Goal: Task Accomplishment & Management: Complete application form

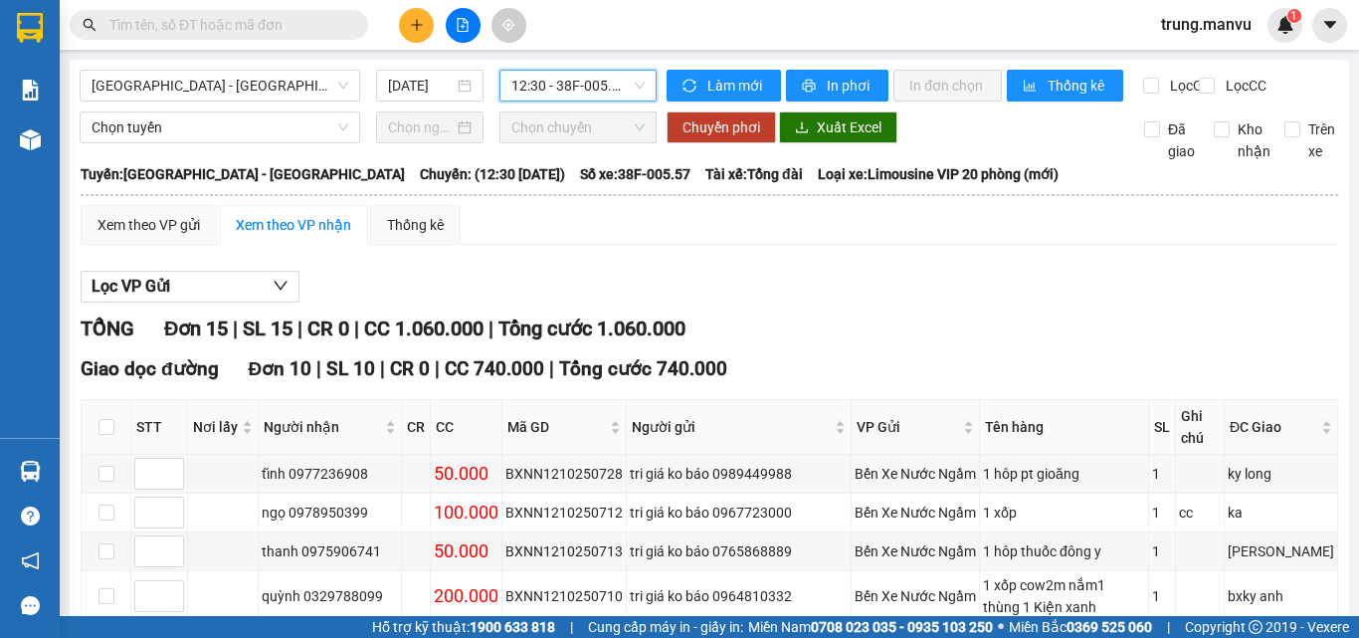
scroll to position [428, 0]
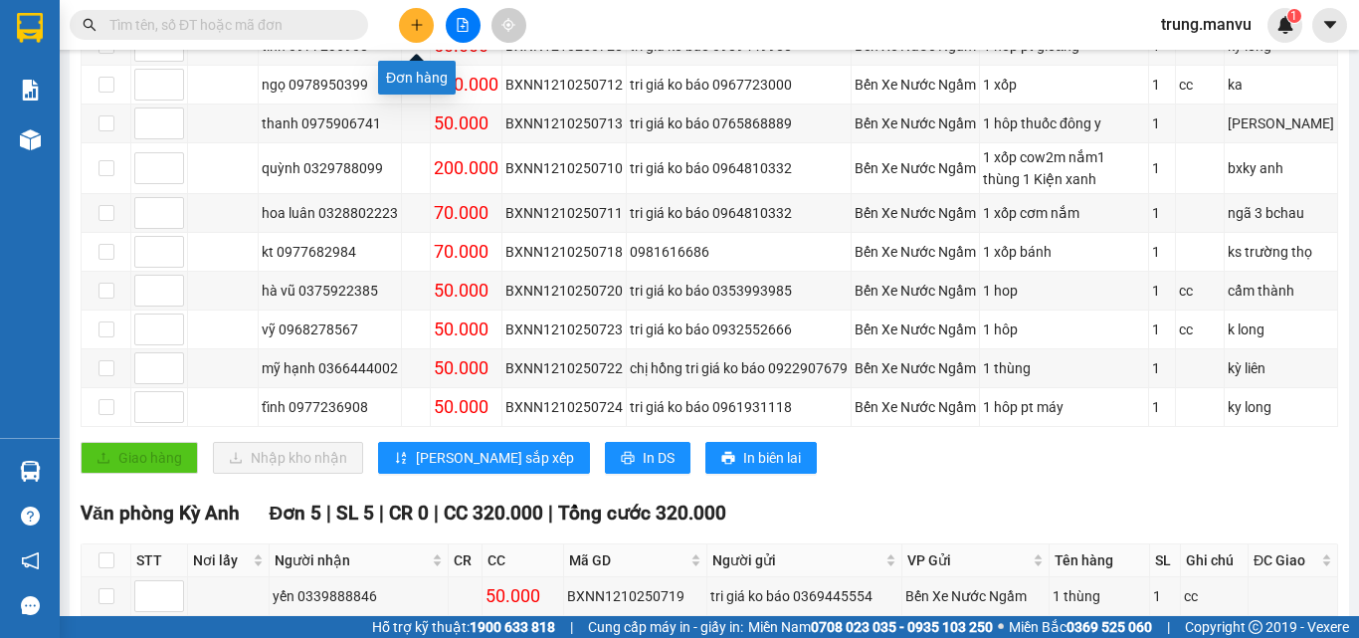
click at [419, 28] on icon "plus" at bounding box center [417, 25] width 14 height 14
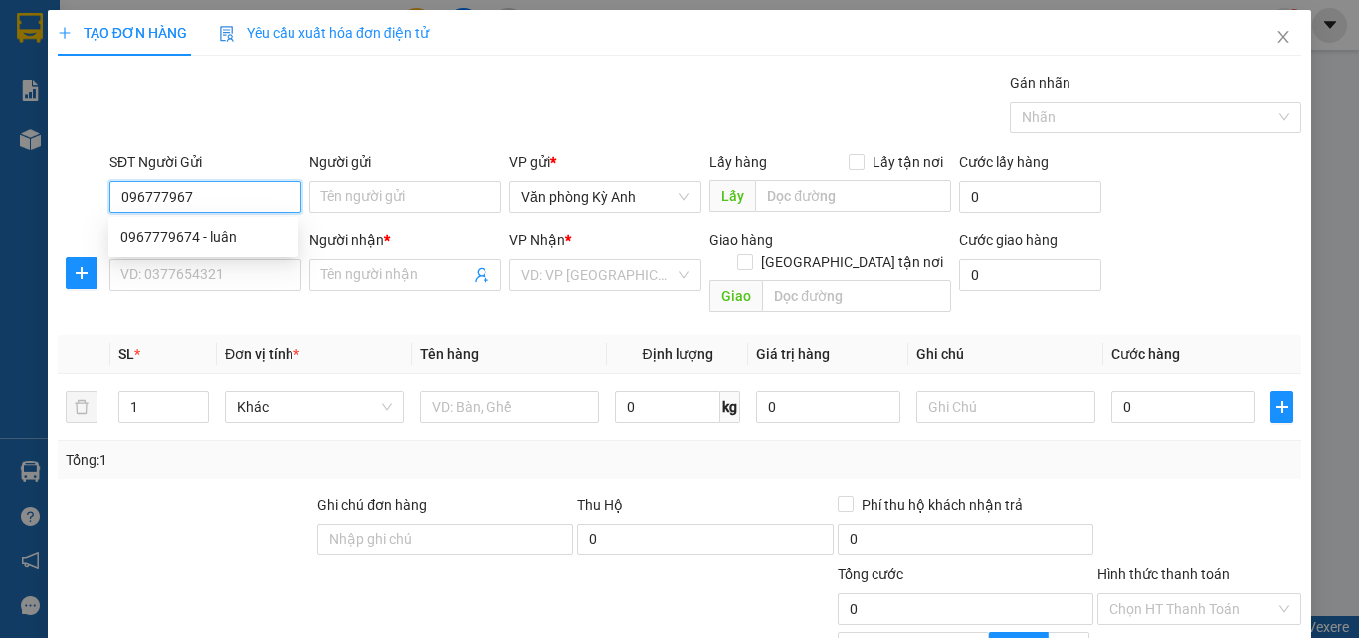
type input "0967779674"
click at [168, 237] on div "0967779674 - luân" at bounding box center [203, 237] width 166 height 22
type input "luân"
type input "0967779674"
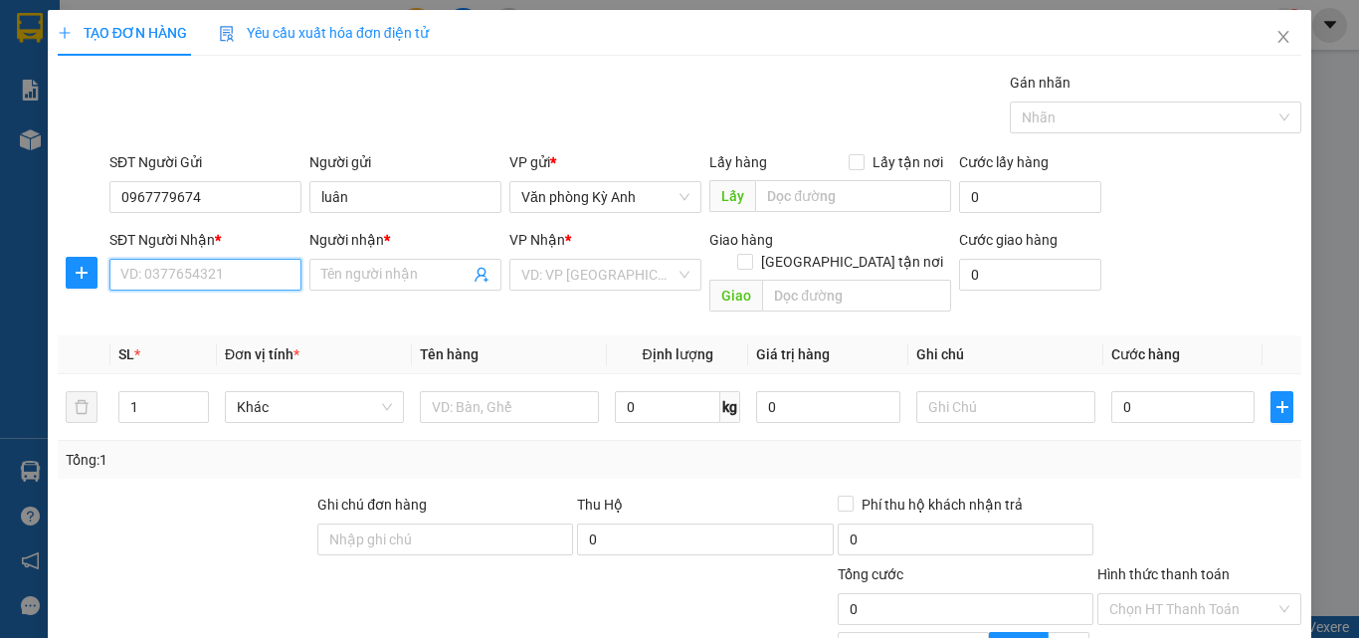
click at [207, 275] on input "SĐT Người Nhận *" at bounding box center [205, 275] width 192 height 32
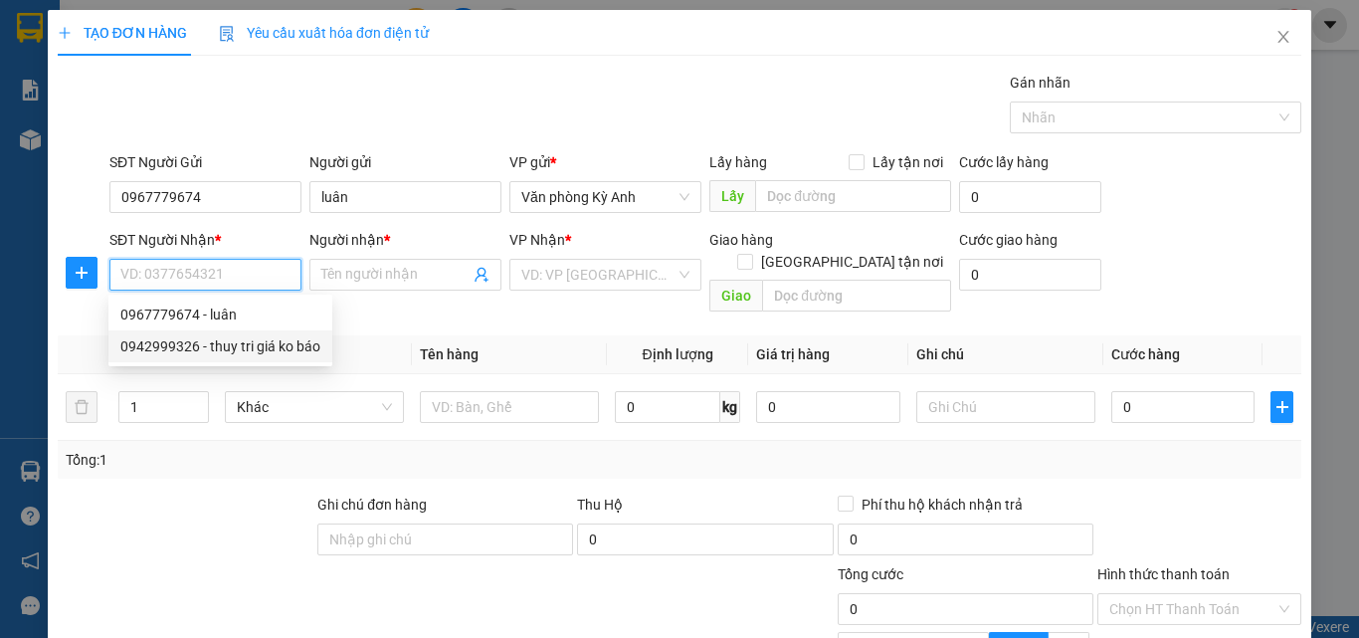
click at [188, 350] on div "0942999326 - thuy tri giá ko báo" at bounding box center [220, 346] width 200 height 22
type input "0942999326"
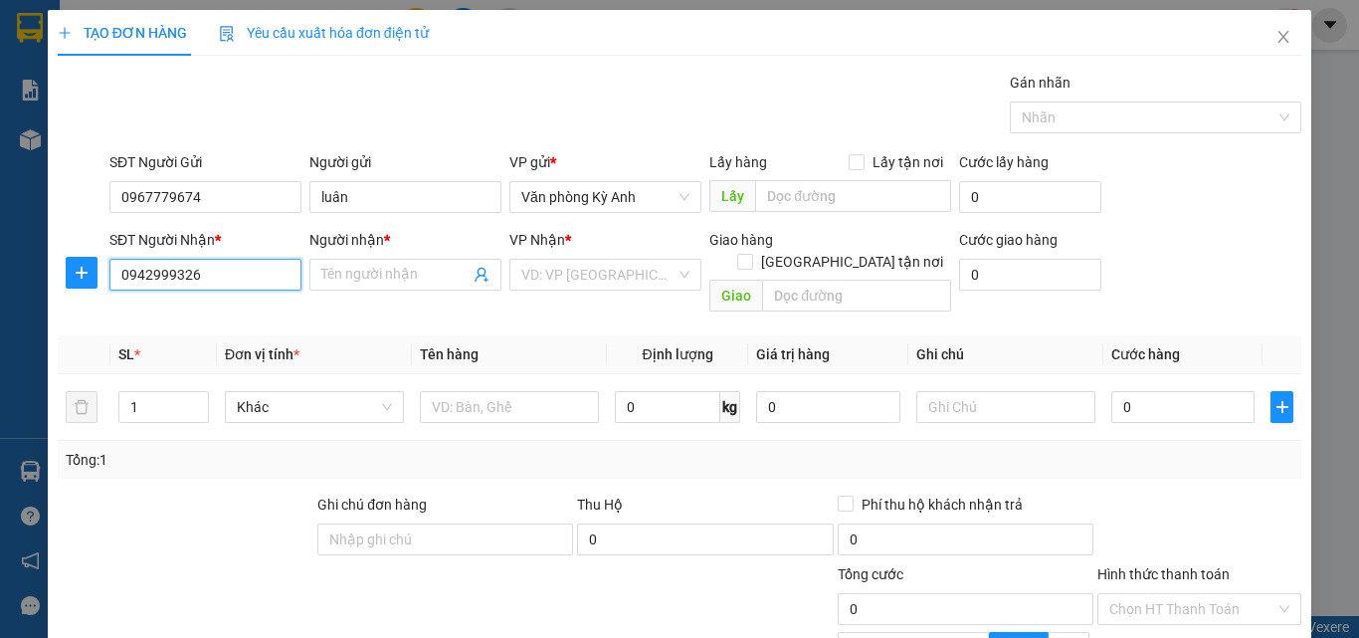
type input "thuy tri giá ko báo"
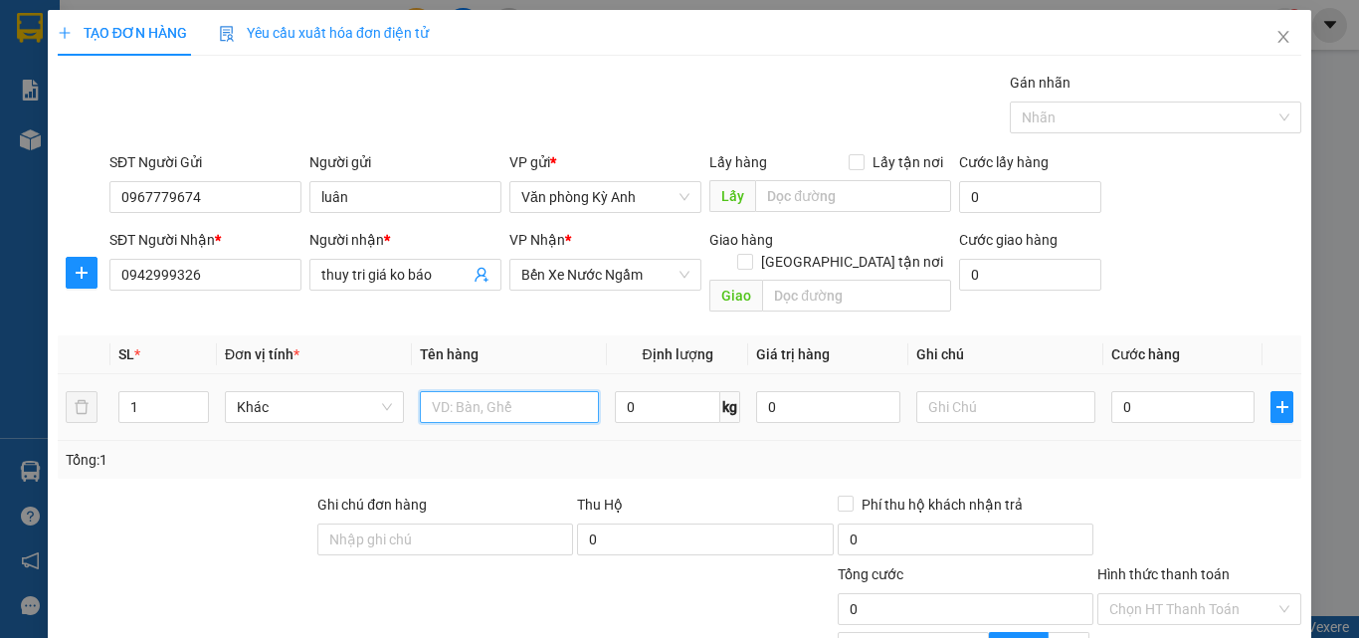
click at [493, 391] on input "text" at bounding box center [509, 407] width 179 height 32
type input "1 xop"
click at [1112, 391] on input "0" at bounding box center [1183, 407] width 143 height 32
type input "7"
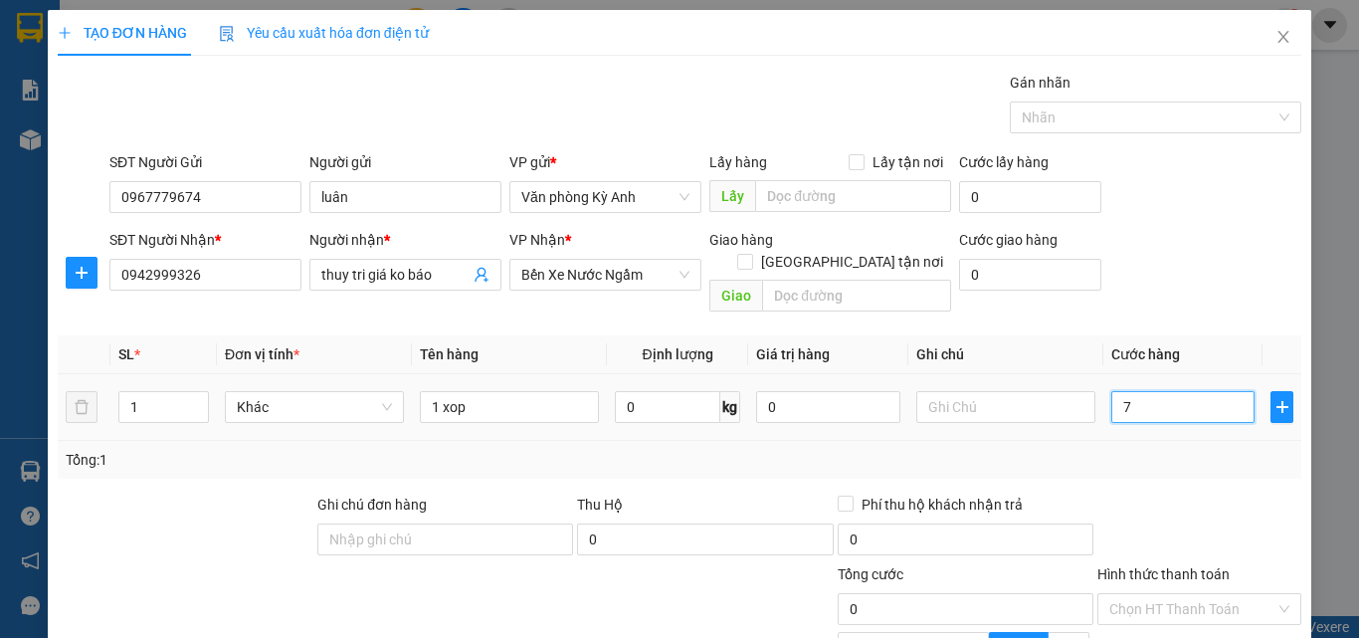
type input "7"
type input "70"
type input "700"
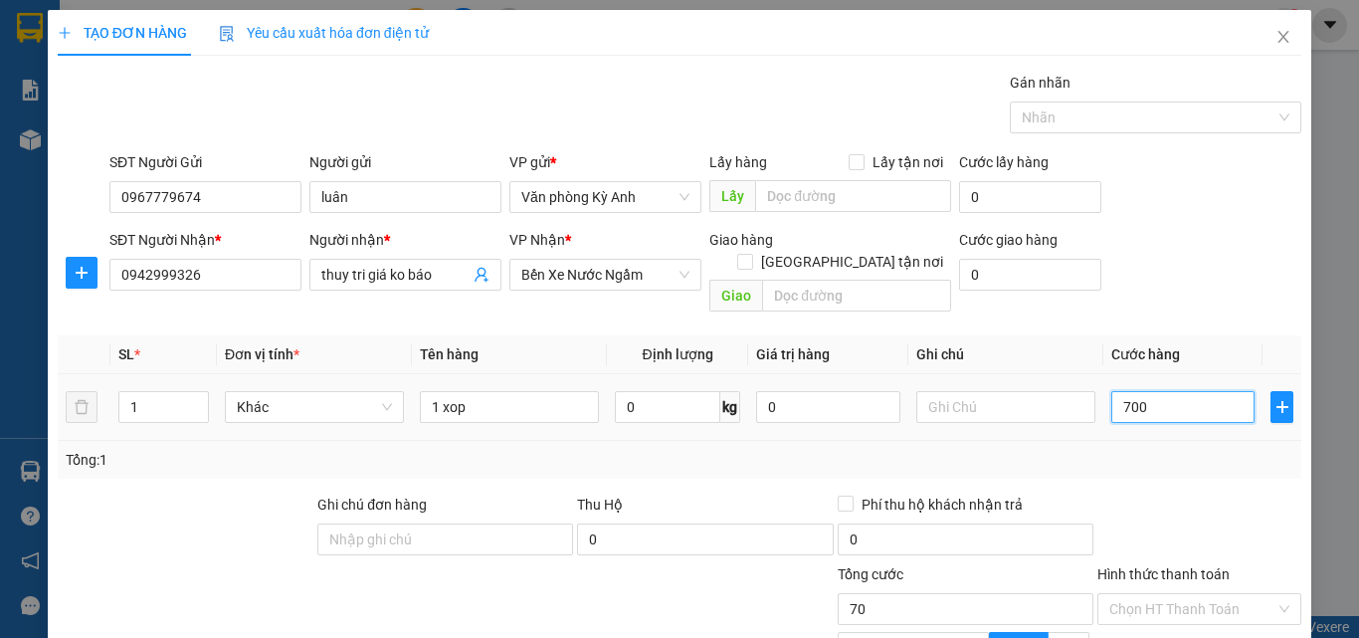
type input "700"
type input "7.000"
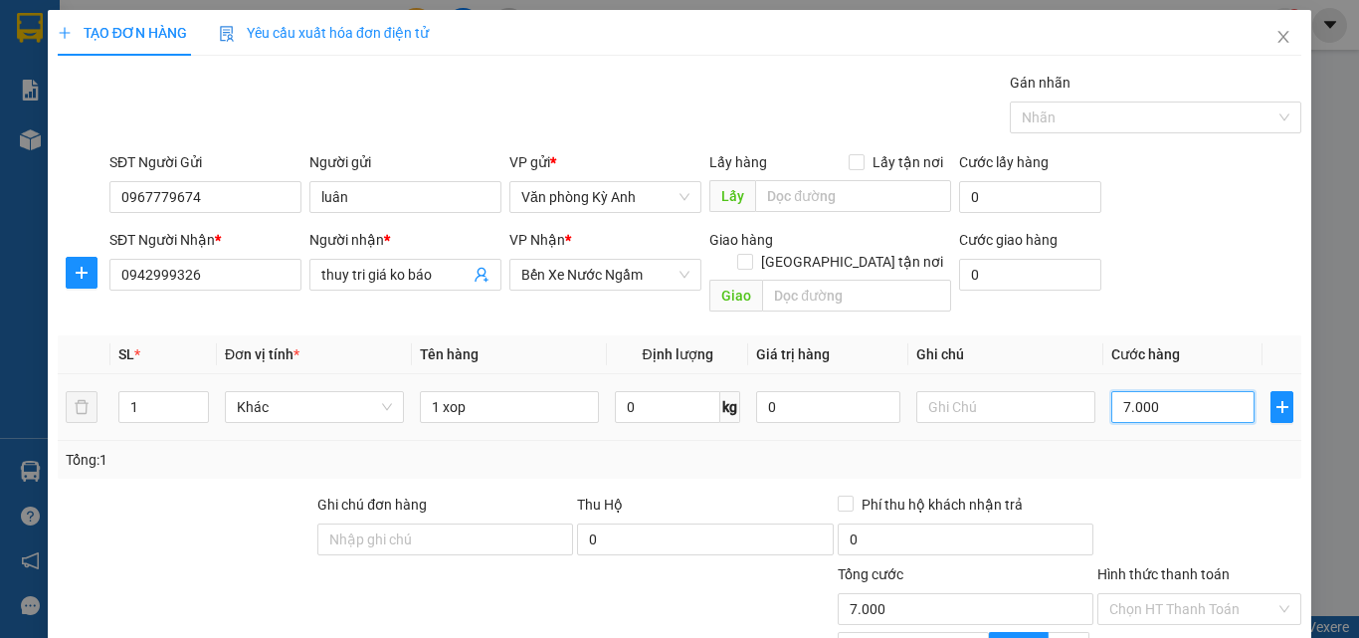
type input "70.000"
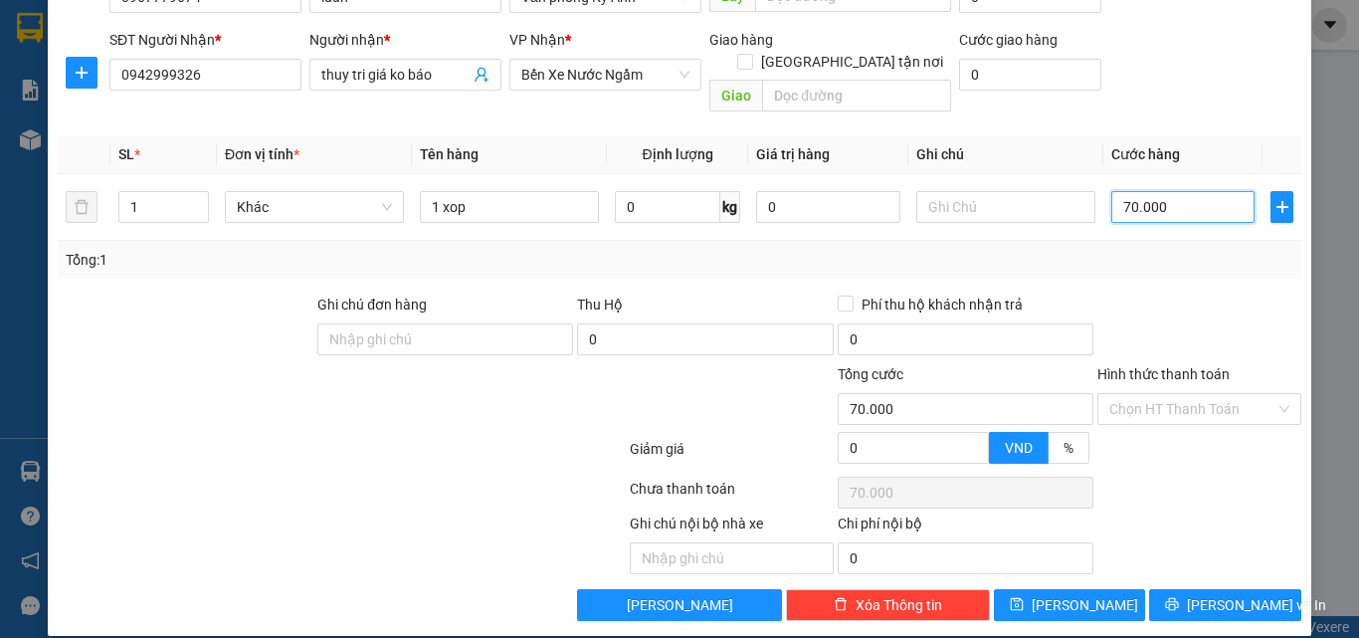
type input "70.000"
click at [1116, 339] on div at bounding box center [1200, 329] width 208 height 70
click at [1174, 366] on label "Hình thức thanh toán" at bounding box center [1164, 374] width 132 height 16
click at [1174, 394] on input "Hình thức thanh toán" at bounding box center [1193, 409] width 166 height 30
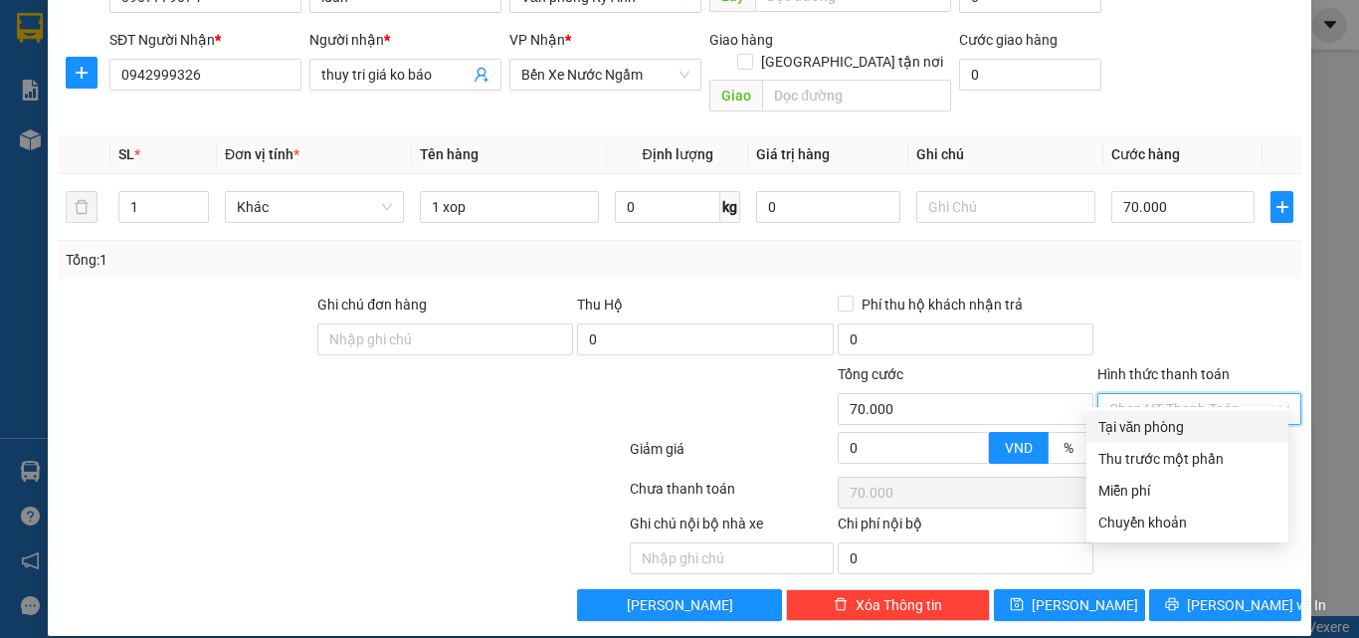
click at [1159, 429] on div "Tại văn phòng" at bounding box center [1188, 427] width 178 height 22
type input "0"
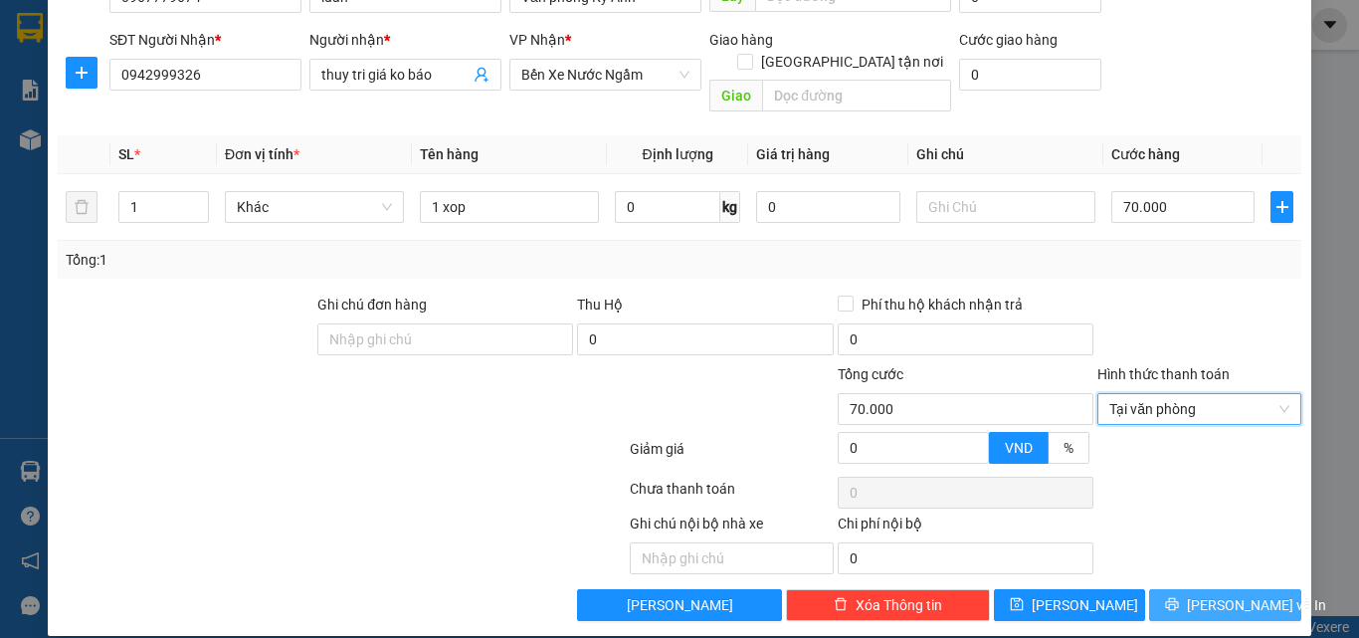
click at [1199, 594] on span "[PERSON_NAME] và In" at bounding box center [1256, 605] width 139 height 22
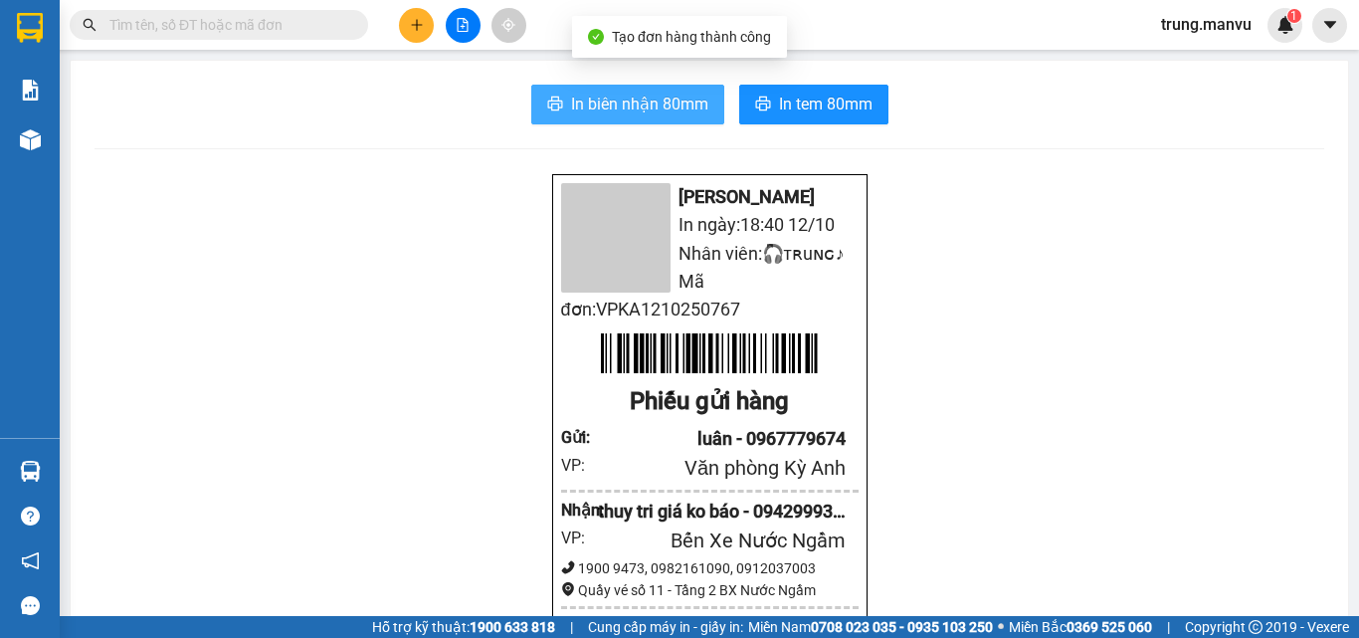
click at [660, 112] on span "In biên nhận 80mm" at bounding box center [639, 104] width 137 height 25
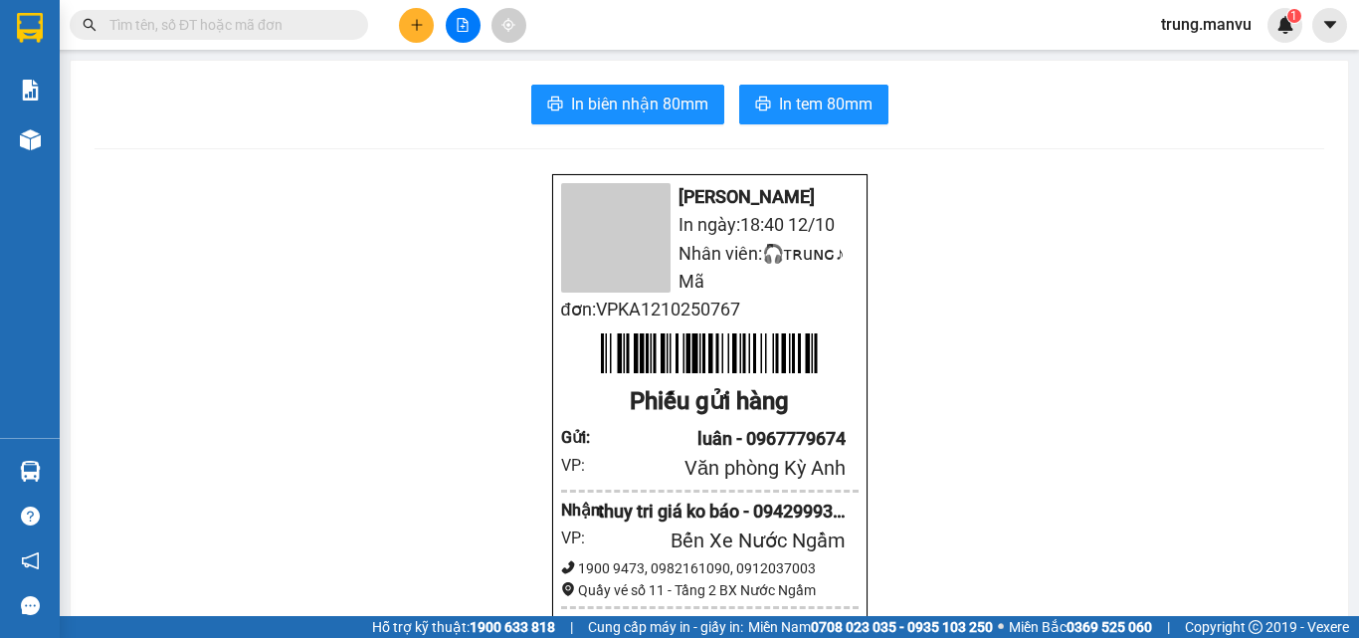
click at [317, 36] on span at bounding box center [219, 25] width 299 height 30
click at [299, 23] on input "text" at bounding box center [226, 25] width 235 height 22
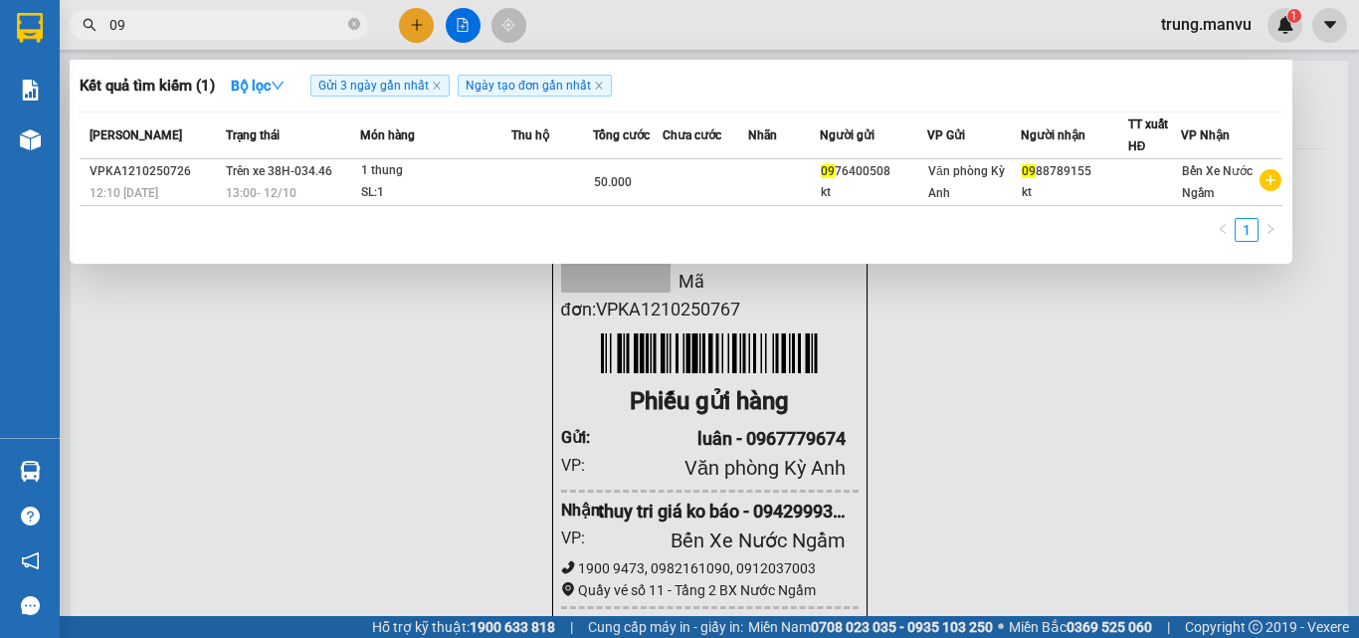
type input "0"
